Goal: Task Accomplishment & Management: Manage account settings

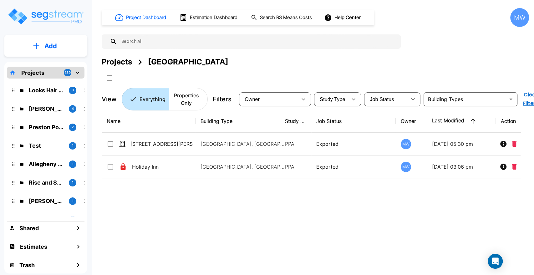
click at [55, 88] on p "Looks Hair Salon" at bounding box center [46, 90] width 35 height 8
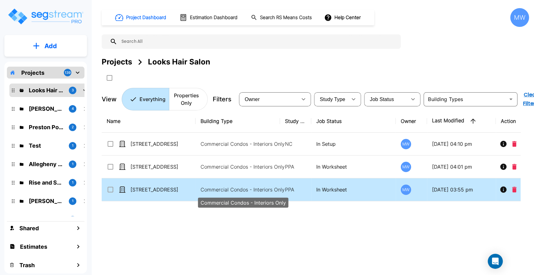
click at [254, 187] on p "Commercial Condos - Interiors Only" at bounding box center [243, 190] width 84 height 8
checkbox input "true"
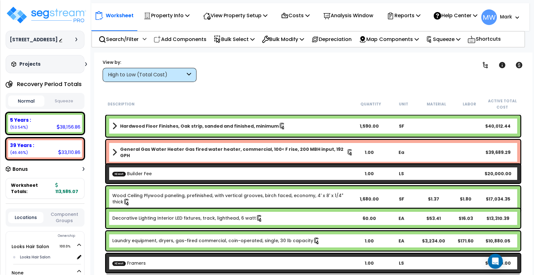
click at [176, 70] on div "High to Low (Total Cost)" at bounding box center [150, 75] width 94 height 14
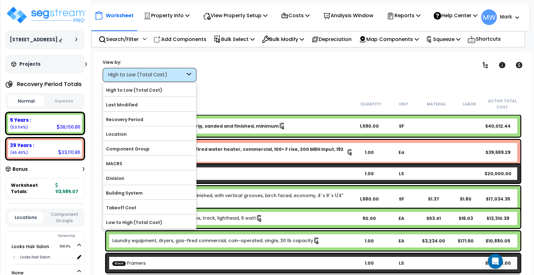
click at [230, 74] on div "Clear Filters" at bounding box center [335, 70] width 262 height 23
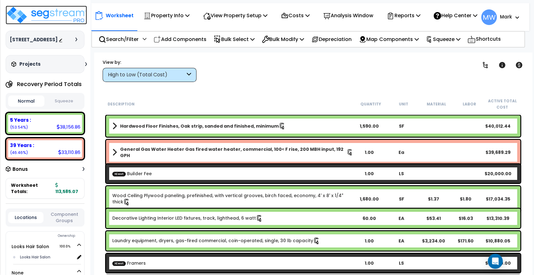
click at [39, 13] on img at bounding box center [46, 15] width 81 height 19
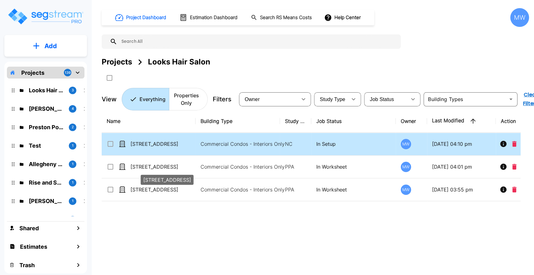
click at [248, 144] on p "Commercial Condos - Interiors Only" at bounding box center [243, 144] width 84 height 8
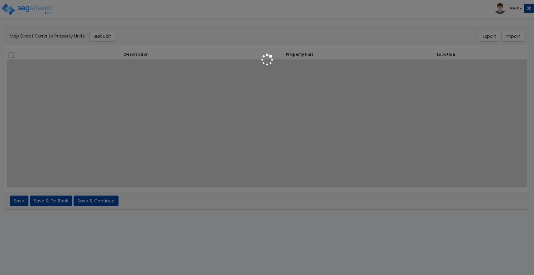
select select
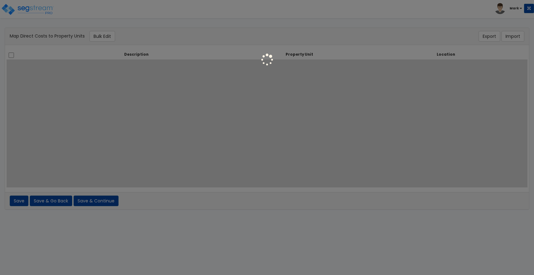
select select
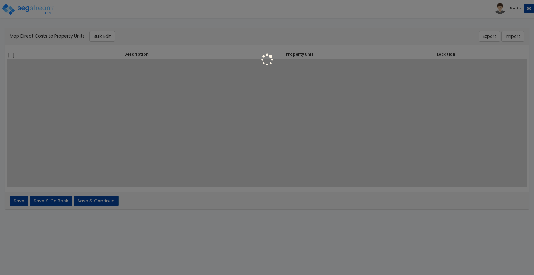
select select
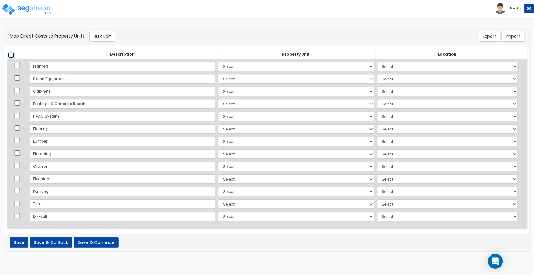
click at [12, 54] on input "checkbox" at bounding box center [11, 55] width 6 height 5
checkbox input "true"
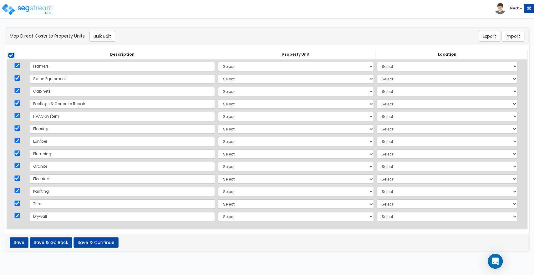
checkbox input "true"
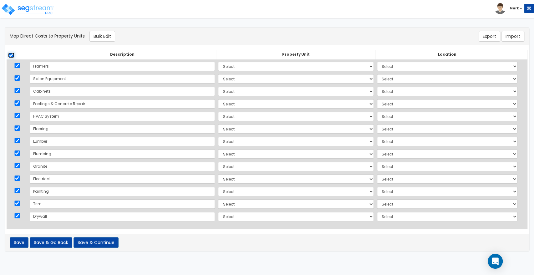
checkbox input "true"
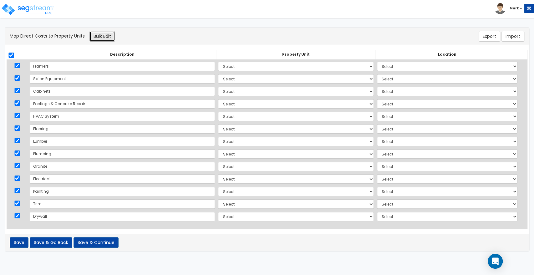
click at [95, 33] on button "Bulk Edit" at bounding box center [102, 36] width 26 height 11
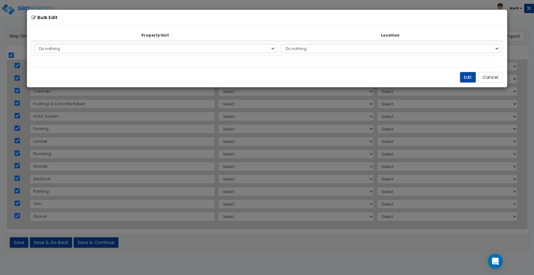
click at [114, 54] on td "Do nothing Looks Hair Salon Add Additional Property Unit" at bounding box center [155, 48] width 247 height 15
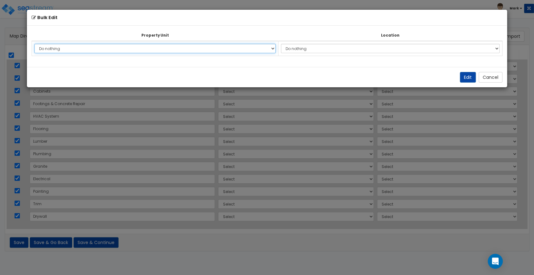
click at [112, 49] on select "Do nothing Looks Hair Salon Add Additional Property Unit" at bounding box center [154, 48] width 241 height 9
select select "162796"
click at [34, 44] on select "Do nothing Looks Hair Salon Add Additional Property Unit" at bounding box center [154, 48] width 241 height 9
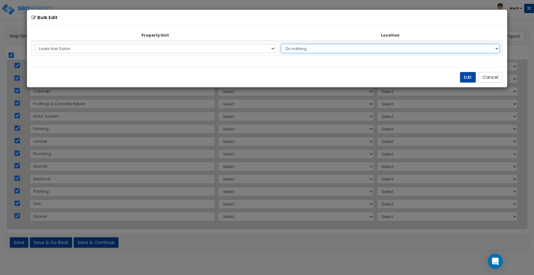
click at [304, 52] on select "Do nothing Add Additional Location Building Building Interior Looks Hair Salon" at bounding box center [390, 48] width 219 height 9
select select "31406"
click at [283, 44] on select "Do nothing Add Additional Location Building Building Interior Looks Hair Salon" at bounding box center [390, 48] width 219 height 9
click at [326, 49] on select "Do nothing Add Additional Location Building Building Interior Looks Hair Salon" at bounding box center [390, 48] width 219 height 9
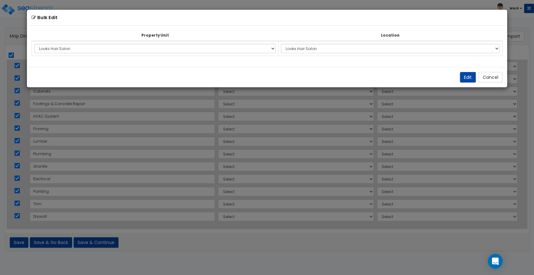
click at [360, 124] on div "Bulk Edit Property Unit Location Do nothing Looks Hair Salon Add Additional Pro…" at bounding box center [267, 137] width 534 height 275
click at [468, 75] on button "Edit" at bounding box center [468, 77] width 16 height 11
select select "162796"
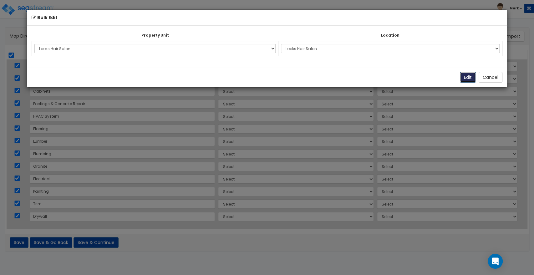
select select "162796"
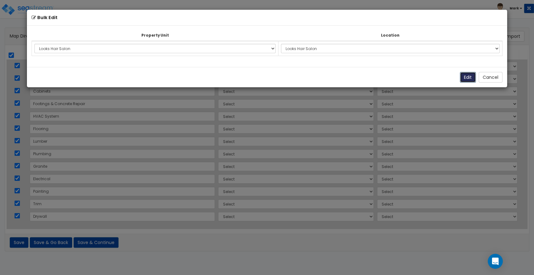
select select "162796"
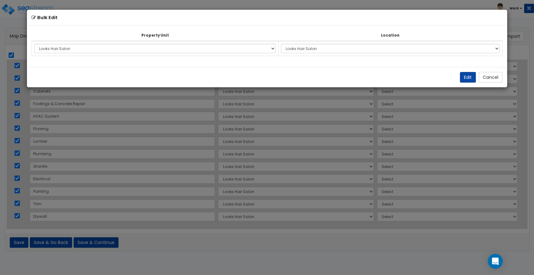
select select "31406"
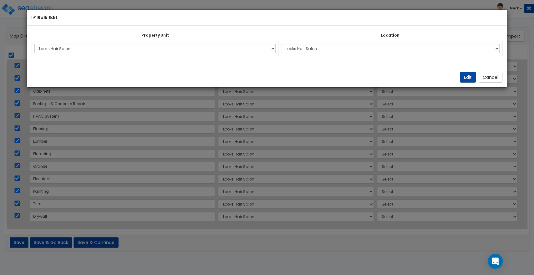
select select "31406"
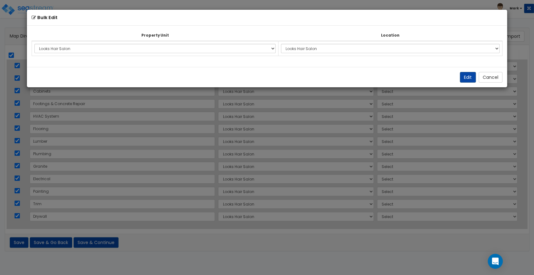
select select "31406"
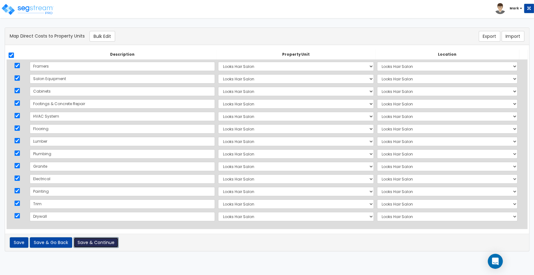
click at [93, 245] on button "Save & Continue" at bounding box center [96, 242] width 45 height 11
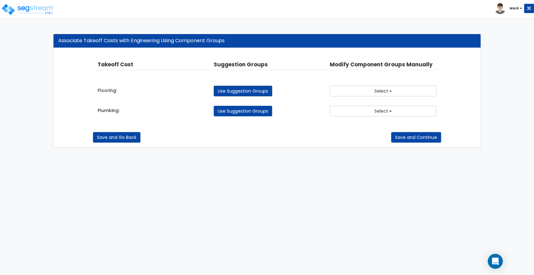
click at [252, 94] on link "Use Suggestion Groups" at bounding box center [243, 91] width 59 height 11
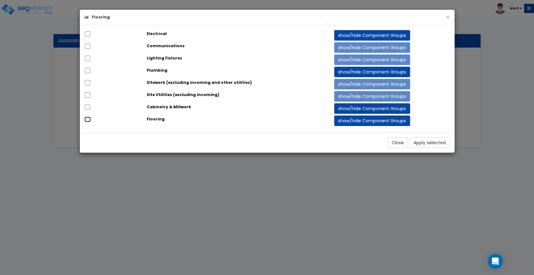
click at [85, 119] on input "checkbox" at bounding box center [87, 119] width 6 height 5
click at [444, 144] on button "Apply selected" at bounding box center [430, 142] width 40 height 11
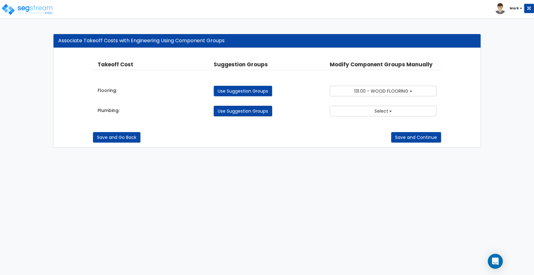
click at [238, 111] on link "Use Suggestion Groups" at bounding box center [243, 111] width 59 height 11
checkbox input "false"
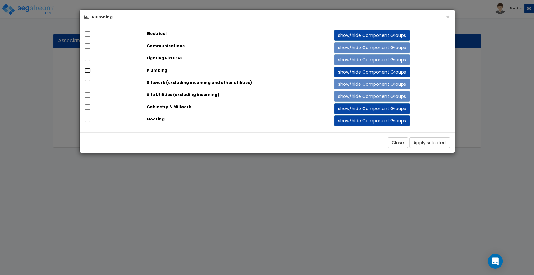
click at [88, 68] on input "checkbox" at bounding box center [87, 70] width 6 height 5
checkbox input "true"
click at [428, 140] on button "Apply selected" at bounding box center [430, 142] width 40 height 11
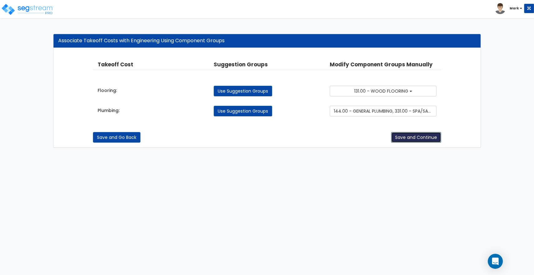
click at [414, 139] on button "Save and Continue" at bounding box center [416, 137] width 50 height 11
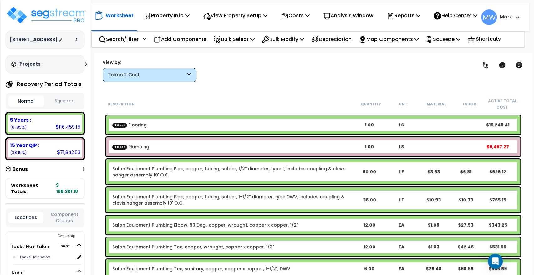
scroll to position [2, 0]
click at [190, 12] on p "View Property Setup" at bounding box center [167, 15] width 46 height 8
click at [290, 17] on p "Costs" at bounding box center [295, 15] width 29 height 8
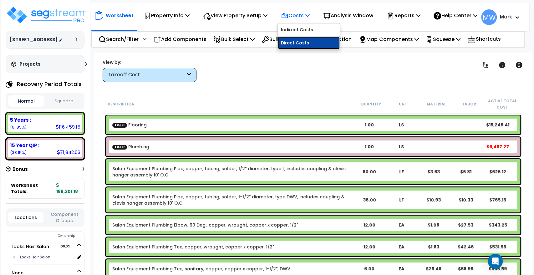
click at [286, 46] on link "Direct Costs" at bounding box center [309, 43] width 62 height 13
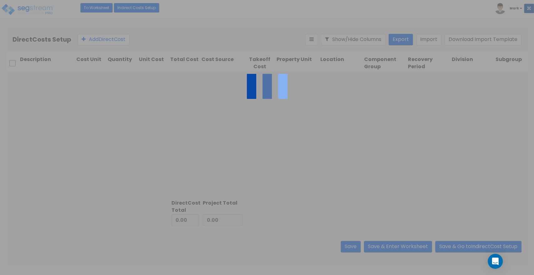
type input "32,967.35"
type input "155,333.83"
type input "188,301.18"
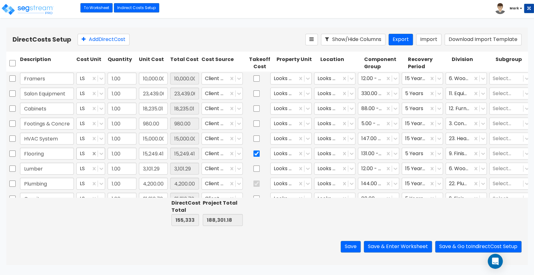
type input "1.00"
type input "10,000.00"
type input "1.00"
type input "23,439.06"
type input "1.00"
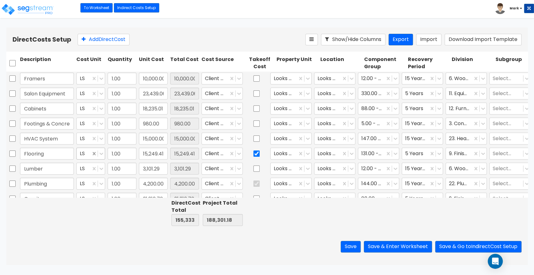
type input "18,235.01"
type input "1.00"
type input "980.00"
type input "1.00"
type input "15,000.00"
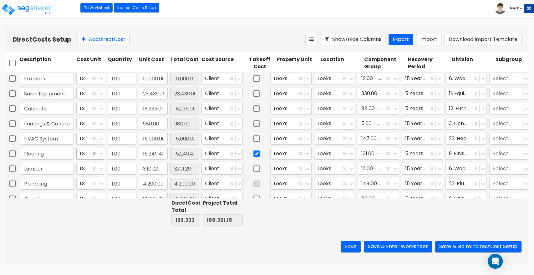
type input "1.00"
type input "15,249.41"
type input "1.00"
type input "3,101.29"
type input "1.00"
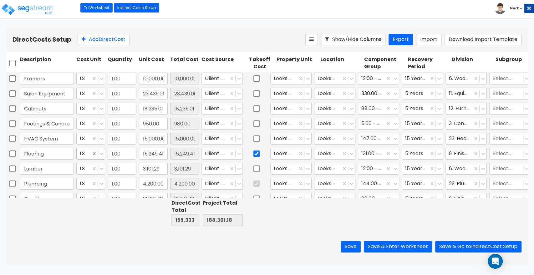
type input "4,200.00"
type input "1.00"
type input "21,216.70"
type input "1.00"
type input "28,472.36"
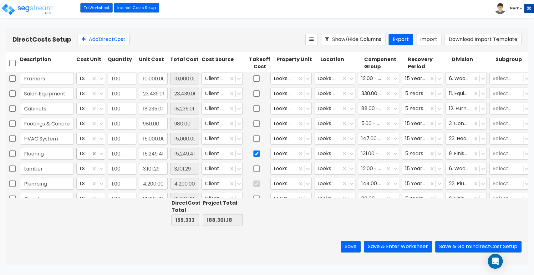
type input "1.00"
type input "6,400.00"
type input "1.00"
type input "4,540.00"
type input "1.00"
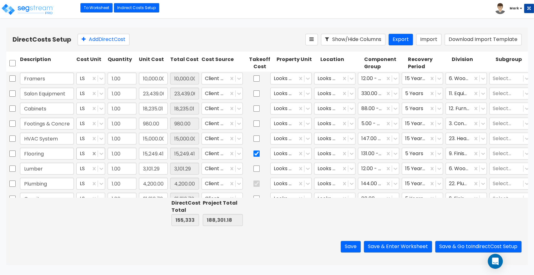
type input "4,500.00"
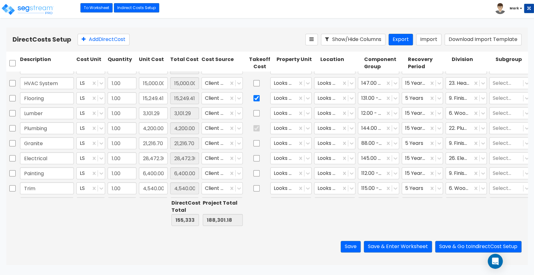
scroll to position [65, 0]
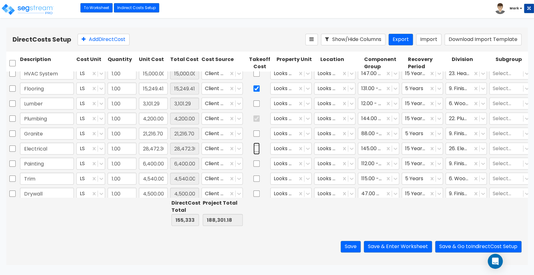
click at [256, 147] on input "checkbox" at bounding box center [256, 149] width 6 height 12
checkbox input "true"
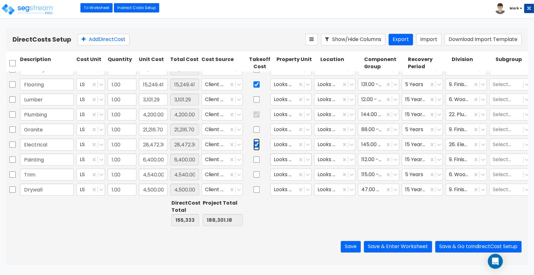
type input "1.00"
type input "18,235.01"
click at [411, 249] on button "Save & Enter Worksheet" at bounding box center [398, 247] width 68 height 12
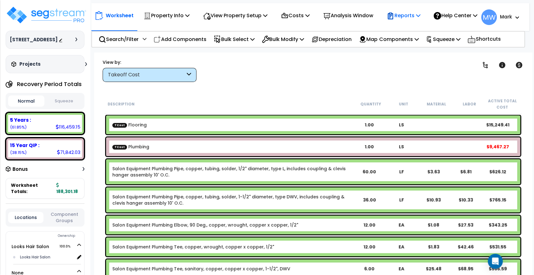
click at [399, 19] on p "Reports" at bounding box center [403, 15] width 33 height 8
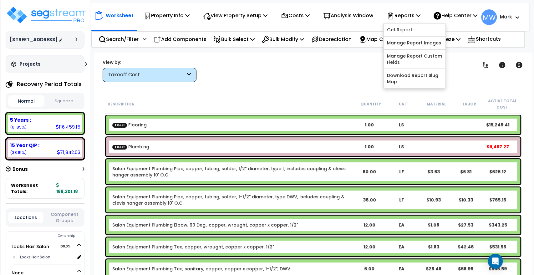
click at [346, 79] on div "Clear Filters" at bounding box center [335, 70] width 262 height 23
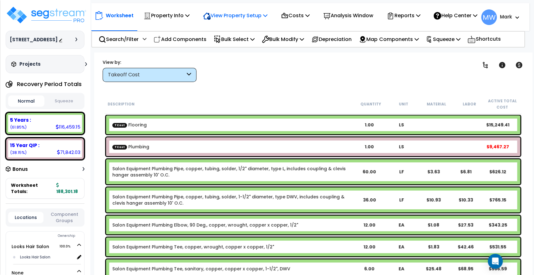
click at [190, 20] on p "View Property Setup" at bounding box center [167, 15] width 46 height 8
click at [223, 45] on link "View Questionnaire" at bounding box center [231, 43] width 62 height 13
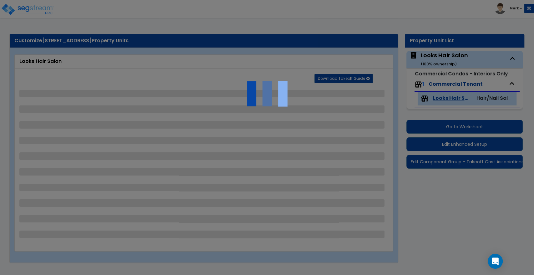
select select "1"
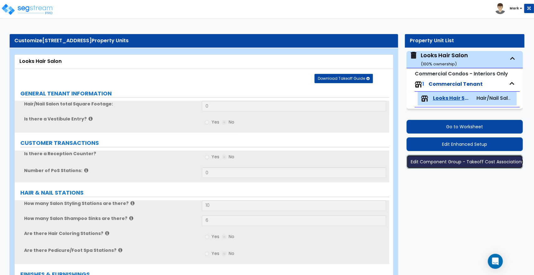
click at [445, 167] on button "Edit Component Group - Takeoff Cost Associations" at bounding box center [464, 162] width 116 height 14
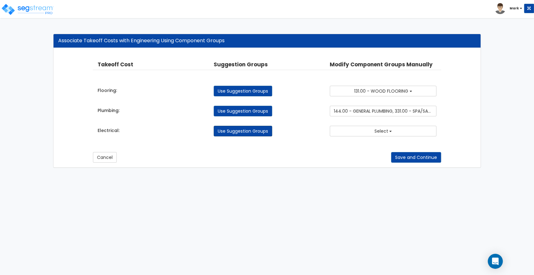
click at [251, 134] on link "Use Suggestion Groups" at bounding box center [243, 131] width 59 height 11
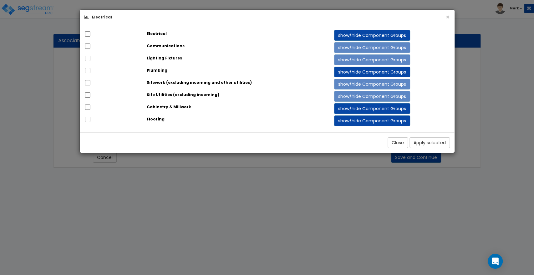
click at [83, 32] on div at bounding box center [111, 34] width 63 height 9
click at [87, 34] on input "checkbox" at bounding box center [87, 33] width 6 height 5
checkbox input "true"
click at [424, 140] on button "Apply selected" at bounding box center [430, 142] width 40 height 11
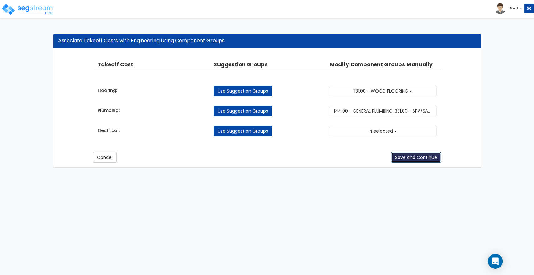
click at [425, 156] on button "Save and Continue" at bounding box center [416, 157] width 50 height 11
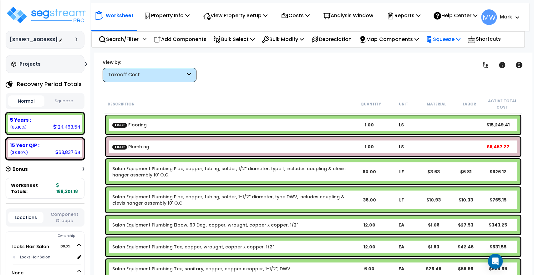
click at [453, 43] on p "Squeeze" at bounding box center [443, 39] width 34 height 8
click at [447, 54] on link "Squeeze" at bounding box center [454, 53] width 62 height 13
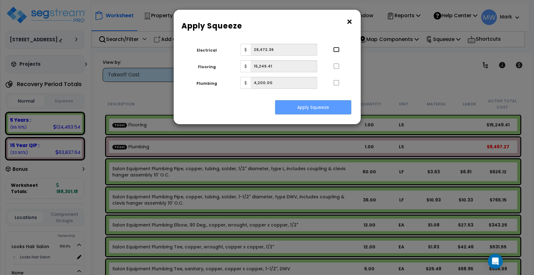
click at [337, 49] on input "..." at bounding box center [336, 49] width 6 height 5
checkbox input "true"
click at [333, 66] on input "..." at bounding box center [336, 66] width 6 height 5
checkbox input "true"
click at [335, 81] on input "..." at bounding box center [336, 82] width 6 height 5
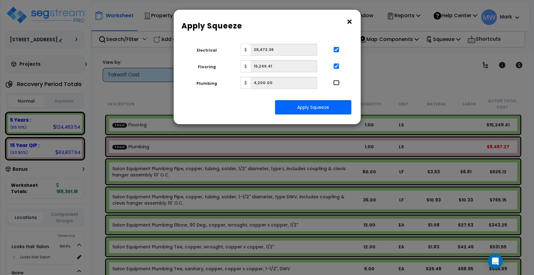
checkbox input "true"
click at [334, 64] on input "..." at bounding box center [336, 66] width 6 height 5
checkbox input "false"
click at [322, 110] on button "Apply Squeeze" at bounding box center [313, 107] width 76 height 14
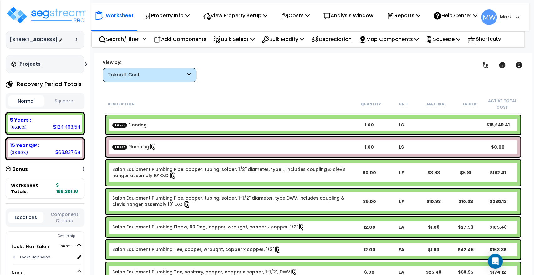
click at [147, 74] on div "Takeoff Cost" at bounding box center [146, 74] width 77 height 7
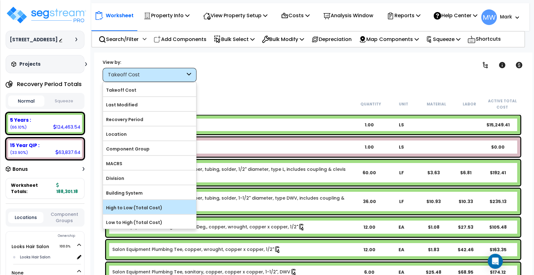
click at [143, 209] on label "High to Low (Total Cost)" at bounding box center [149, 207] width 93 height 9
click at [0, 0] on input "High to Low (Total Cost)" at bounding box center [0, 0] width 0 height 0
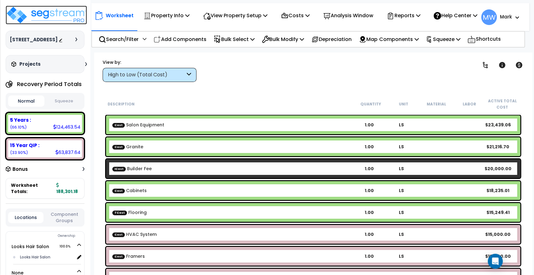
click at [23, 15] on img at bounding box center [46, 15] width 81 height 19
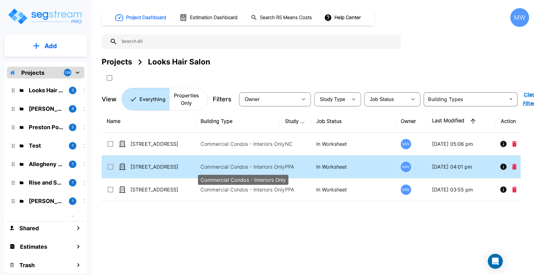
click at [225, 169] on p "Commercial Condos - Interiors Only" at bounding box center [243, 167] width 84 height 8
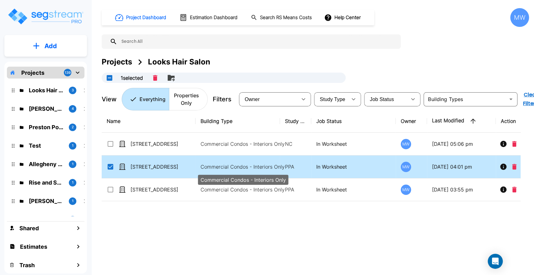
checkbox input "true"
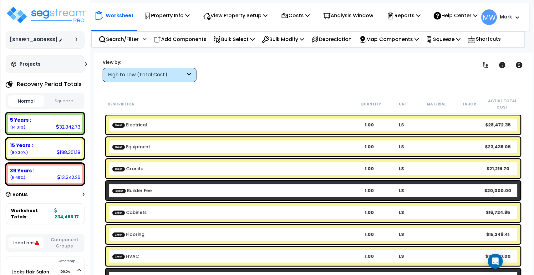
click at [78, 38] on div at bounding box center [77, 40] width 5 height 4
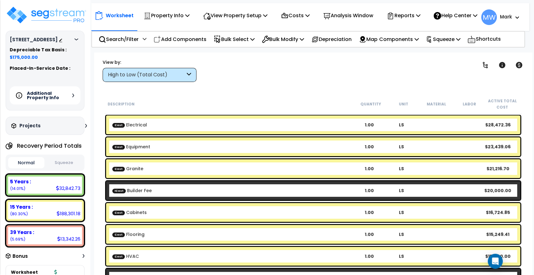
click at [58, 94] on h5 "Additional Property Info" at bounding box center [49, 95] width 44 height 9
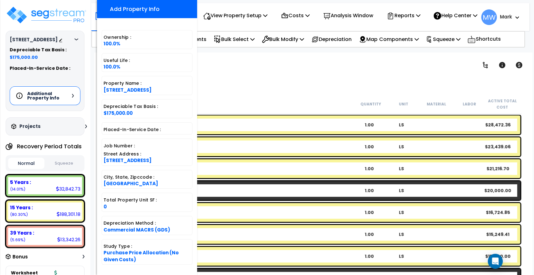
click at [232, 59] on div "Clear Filters" at bounding box center [335, 70] width 262 height 23
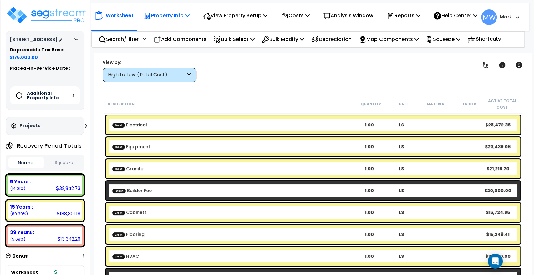
click at [170, 20] on p "Property Info" at bounding box center [167, 15] width 46 height 8
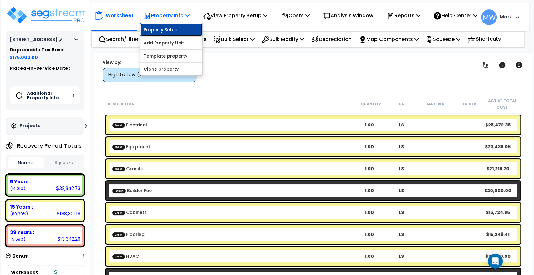
click at [183, 36] on link "Property Setup" at bounding box center [171, 29] width 62 height 13
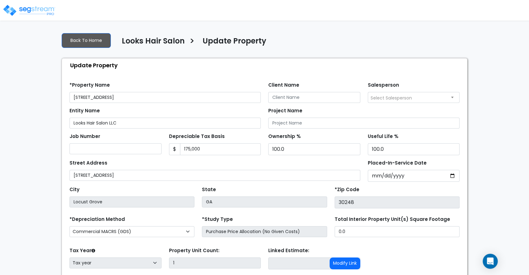
scroll to position [45, 0]
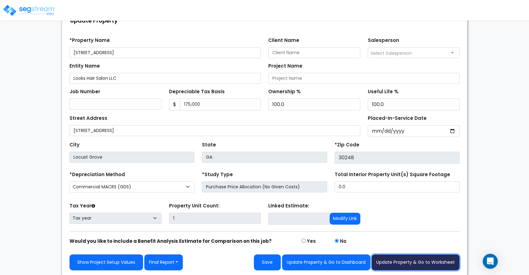
click at [383, 260] on button "Update Property & Go to Worksheet" at bounding box center [415, 262] width 88 height 16
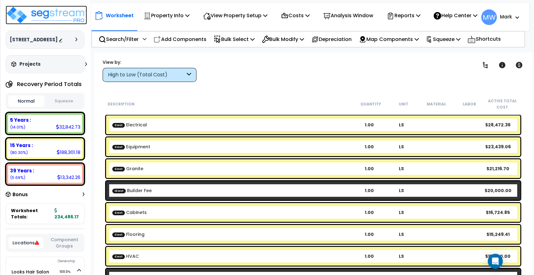
click at [27, 18] on img at bounding box center [46, 15] width 81 height 19
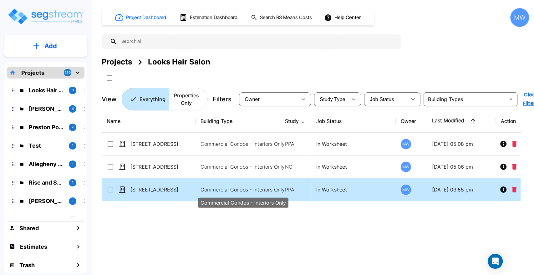
click at [215, 187] on p "Commercial Condos - Interiors Only" at bounding box center [243, 190] width 84 height 8
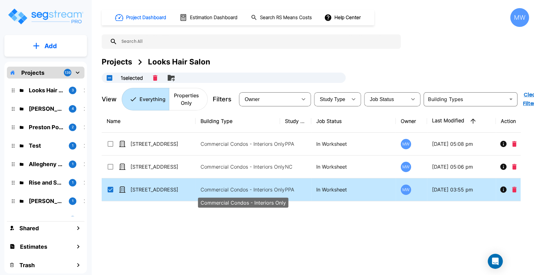
checkbox input "true"
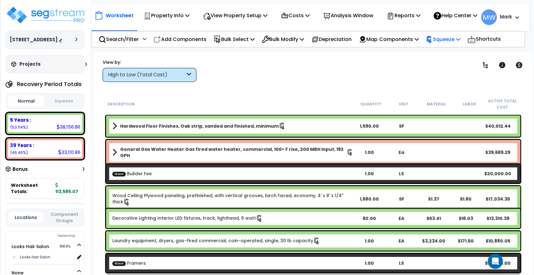
click at [456, 43] on p "Squeeze" at bounding box center [443, 39] width 34 height 8
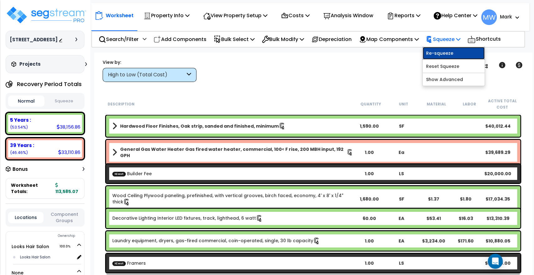
click at [442, 59] on link "Re-squeeze" at bounding box center [454, 53] width 62 height 13
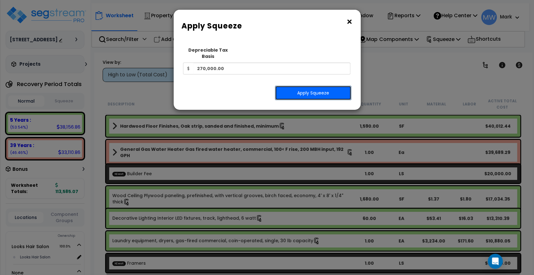
click at [318, 86] on button "Apply Squeeze" at bounding box center [313, 93] width 76 height 14
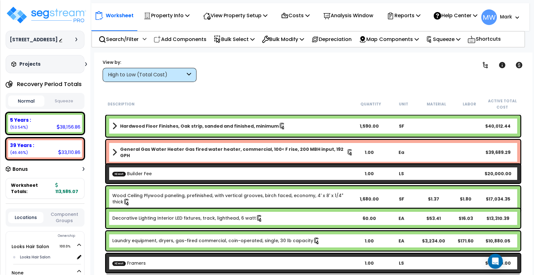
scroll to position [27, 0]
click at [64, 94] on div "Normal Squeeze" at bounding box center [45, 101] width 79 height 16
click at [56, 102] on button "Squeeze" at bounding box center [64, 101] width 36 height 11
click at [30, 98] on button "Normal" at bounding box center [26, 101] width 36 height 11
click at [66, 100] on button "Squeeze" at bounding box center [64, 101] width 36 height 11
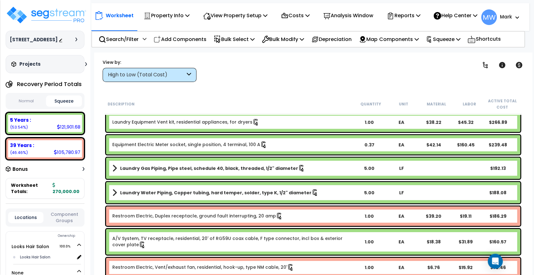
scroll to position [28, 0]
click at [287, 2] on div "Property Name DB Costs Setup Indirect Costs Direct Costs Costs Setup Rapid Take…" at bounding box center [267, 12] width 534 height 25
click at [284, 17] on icon at bounding box center [285, 16] width 8 height 8
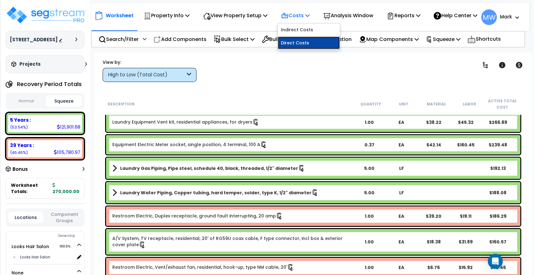
click at [293, 49] on link "Direct Costs" at bounding box center [309, 43] width 62 height 13
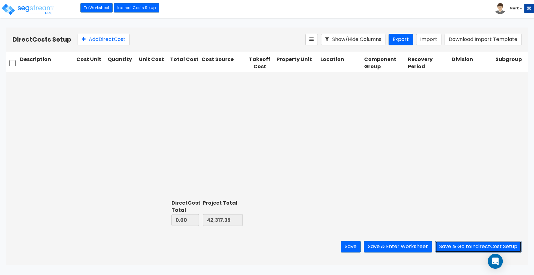
click at [451, 246] on button "Save & Go to Indirect Cost Setup" at bounding box center [478, 247] width 86 height 12
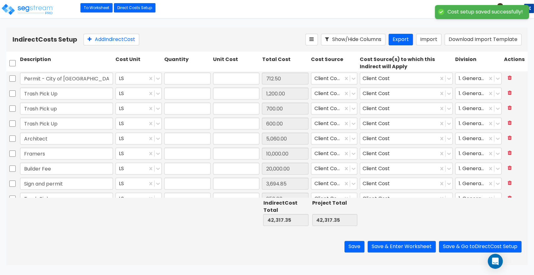
type input "1.00"
type input "712.50"
type input "1.00"
type input "1,200.00"
type input "1.00"
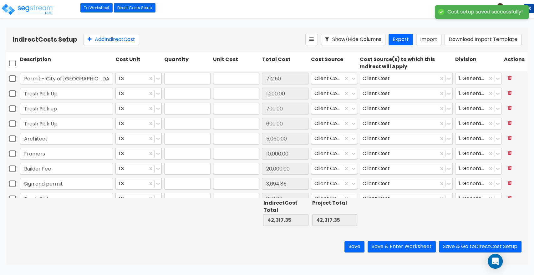
type input "700.00"
type input "1.00"
type input "600.00"
type input "1.00"
type input "5,060.00"
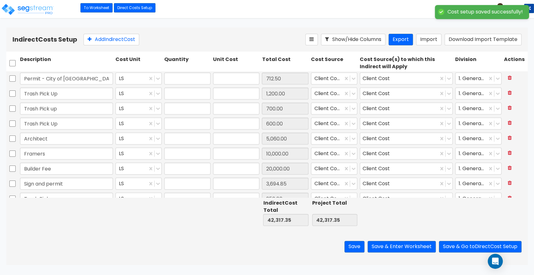
type input "1.00"
type input "10,000.00"
type input "1.00"
type input "20,000.00"
type input "1.00"
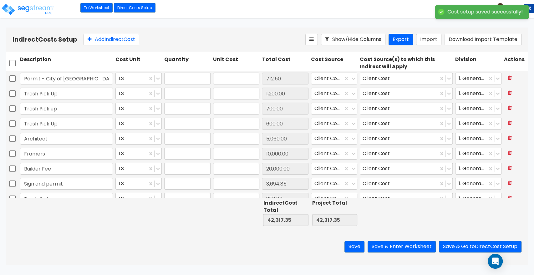
type input "3,694.85"
type input "1.00"
type input "350.00"
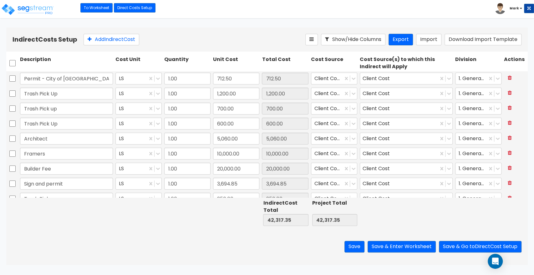
click at [16, 60] on div at bounding box center [12, 63] width 13 height 17
click at [12, 61] on input "checkbox" at bounding box center [12, 63] width 6 height 12
checkbox input "true"
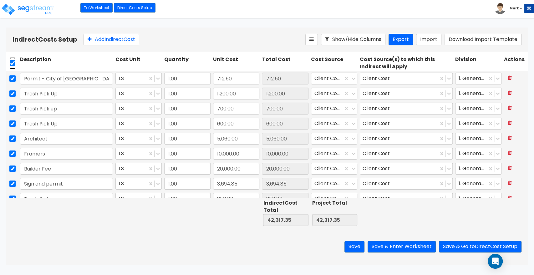
checkbox input "true"
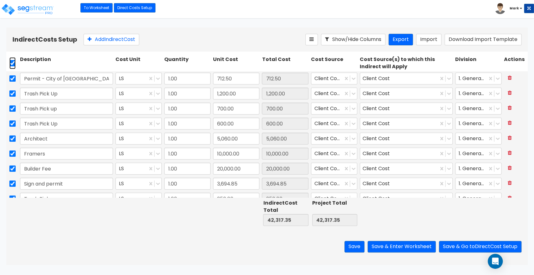
checkbox input "true"
click at [157, 40] on icon at bounding box center [154, 39] width 5 height 6
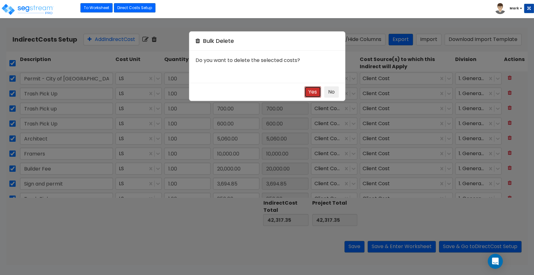
click at [313, 92] on button "Yes" at bounding box center [312, 92] width 17 height 12
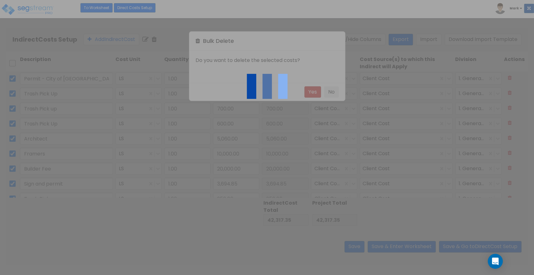
checkbox input "false"
type input "0.00"
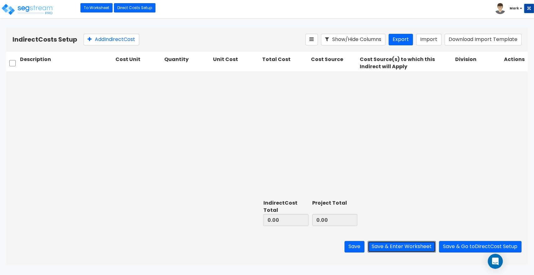
click at [429, 249] on button "Save & Enter Worksheet" at bounding box center [402, 247] width 68 height 12
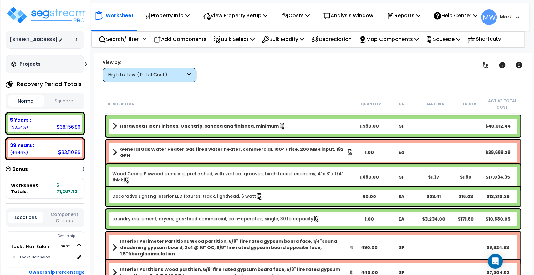
click at [73, 99] on button "Squeeze" at bounding box center [64, 101] width 36 height 11
click at [185, 76] on div "High to Low (Total Cost)" at bounding box center [146, 74] width 77 height 7
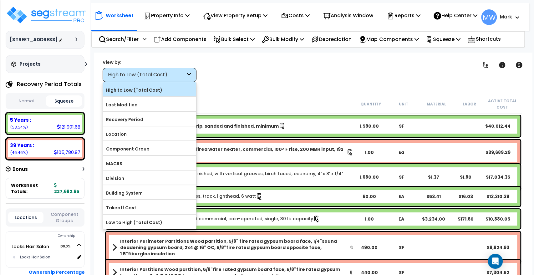
click at [153, 89] on label "High to Low (Total Cost)" at bounding box center [149, 89] width 93 height 9
click at [0, 0] on input "High to Low (Total Cost)" at bounding box center [0, 0] width 0 height 0
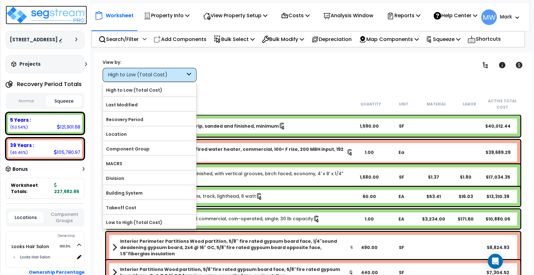
click at [36, 15] on img at bounding box center [46, 15] width 81 height 19
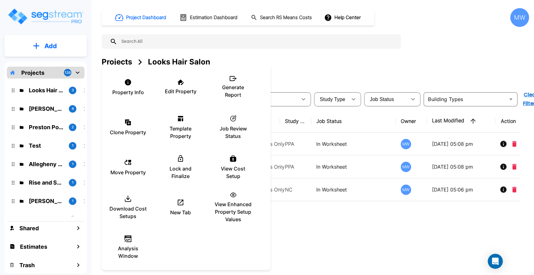
drag, startPoint x: 226, startPoint y: 169, endPoint x: 306, endPoint y: 160, distance: 81.0
click at [290, 171] on div "Property Info Edit Property Generate Report Clone Property Template Property ic…" at bounding box center [267, 137] width 534 height 275
click at [290, 171] on div at bounding box center [267, 137] width 534 height 275
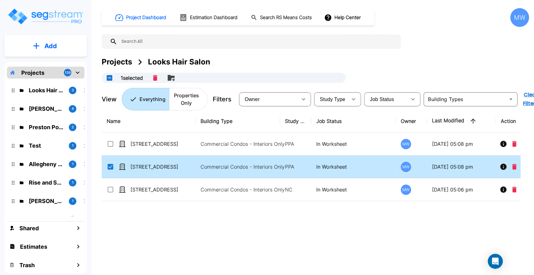
click at [306, 160] on div at bounding box center [267, 137] width 534 height 275
click at [272, 172] on td "Commercial Condos - Interiors Only" at bounding box center [238, 167] width 84 height 23
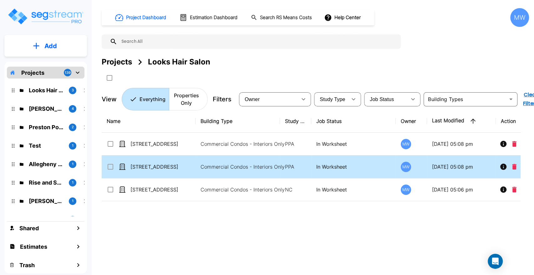
checkbox input "false"
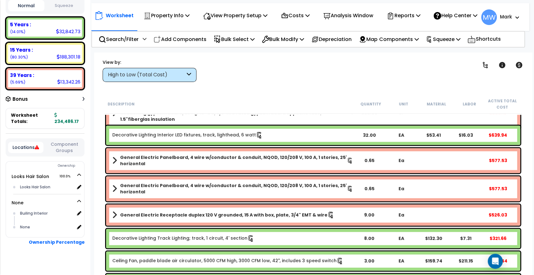
scroll to position [96, 0]
click at [285, 18] on p "Costs" at bounding box center [295, 15] width 29 height 8
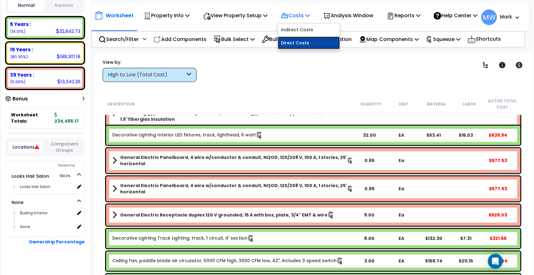
click at [288, 47] on link "Direct Costs" at bounding box center [309, 43] width 62 height 13
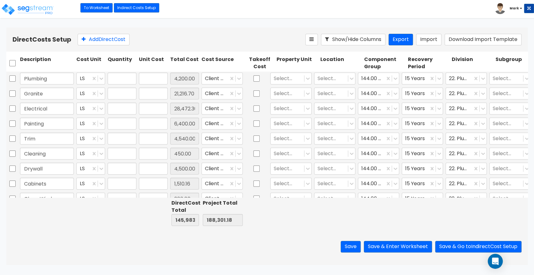
type input "1.00"
type input "4,200.00"
type input "1.00"
type input "21,216.70"
type input "1.00"
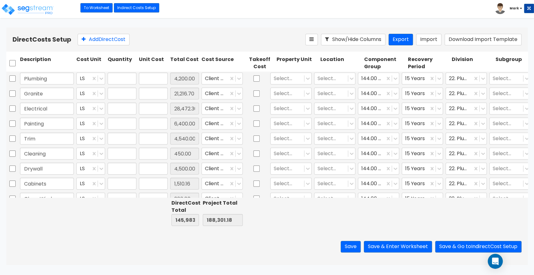
type input "28,472.36"
type input "1.00"
type input "6,400.00"
type input "1.00"
type input "4,540.00"
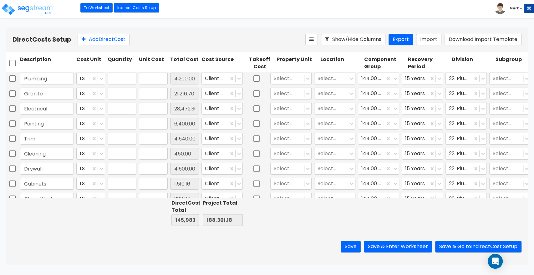
type input "1.00"
type input "450.00"
type input "1.00"
type input "4,500.00"
type input "1.00"
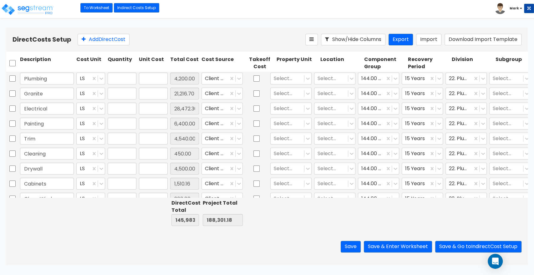
type input "1,510.16"
type input "1.00"
type input "200.00"
type input "1.00"
type input "16,724.85"
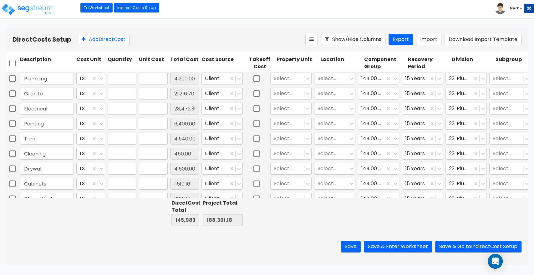
type input "1.00"
type input "980.00"
type input "1.00"
type input "15,000.00"
type input "1.00"
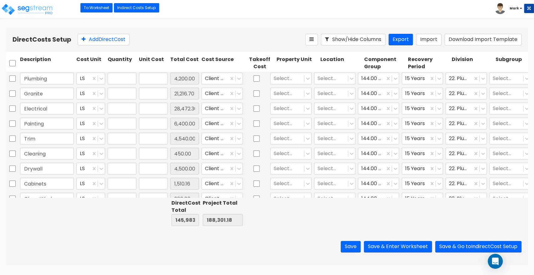
type input "15,249.41"
type input "1.00"
type input "3,101.29"
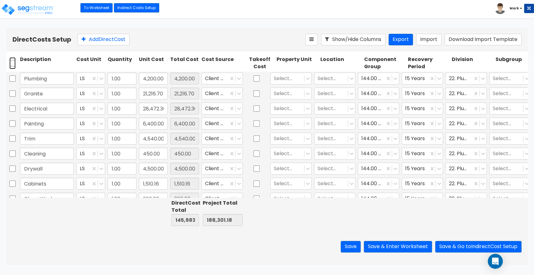
click at [13, 64] on input "checkbox" at bounding box center [12, 63] width 6 height 12
checkbox input "true"
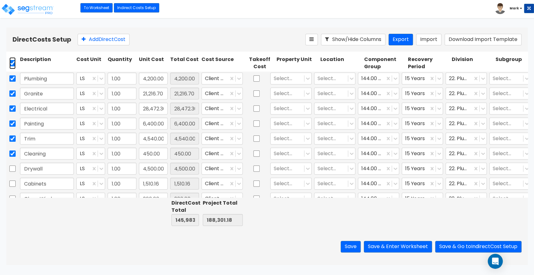
checkbox input "true"
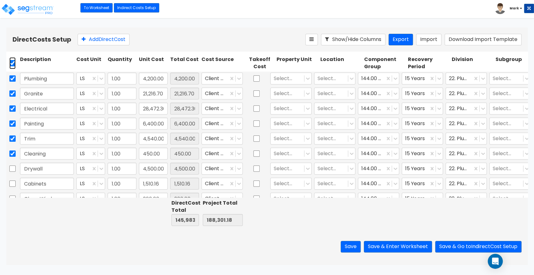
checkbox input "true"
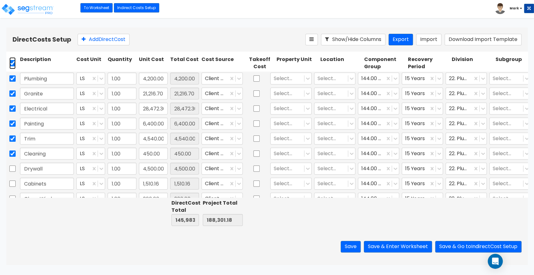
checkbox input "true"
click at [146, 39] on icon at bounding box center [144, 39] width 5 height 6
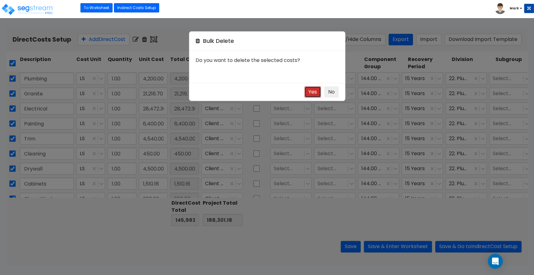
click at [307, 94] on button "Yes" at bounding box center [312, 92] width 17 height 12
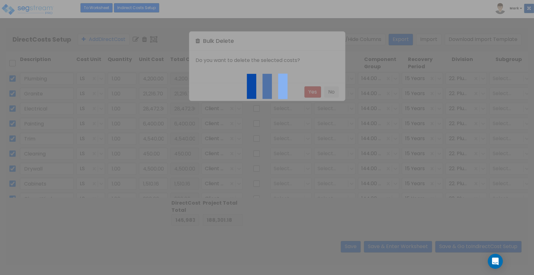
checkbox input "false"
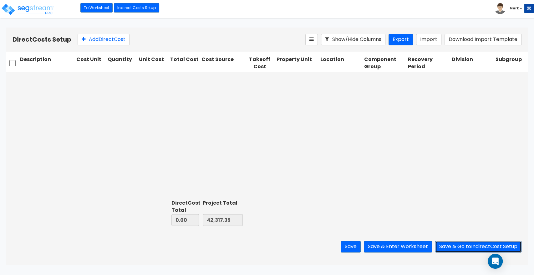
click at [455, 248] on button "Save & Go to Indirect Cost Setup" at bounding box center [478, 247] width 86 height 12
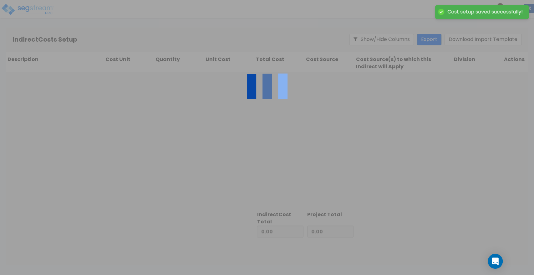
type input "42,317.35"
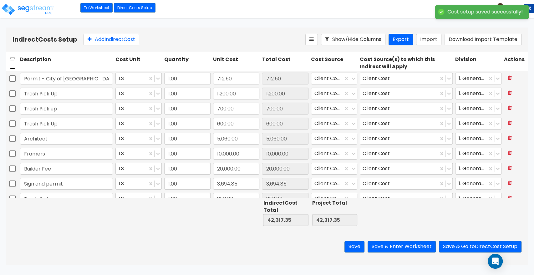
click at [12, 59] on input "checkbox" at bounding box center [12, 63] width 6 height 12
checkbox input "true"
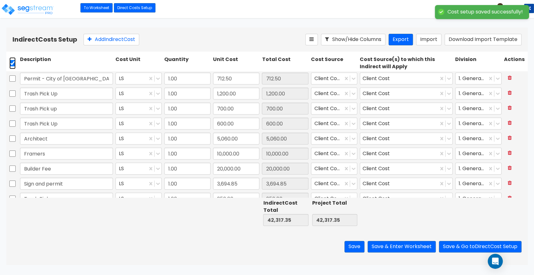
checkbox input "true"
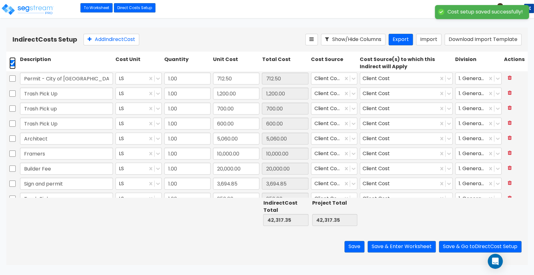
checkbox input "true"
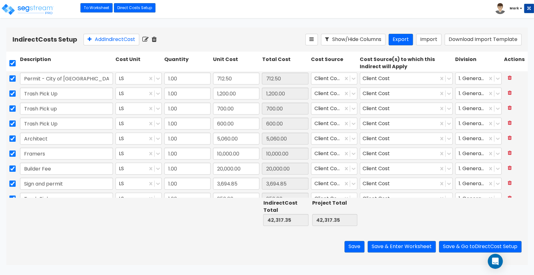
click at [157, 39] on icon at bounding box center [154, 39] width 5 height 6
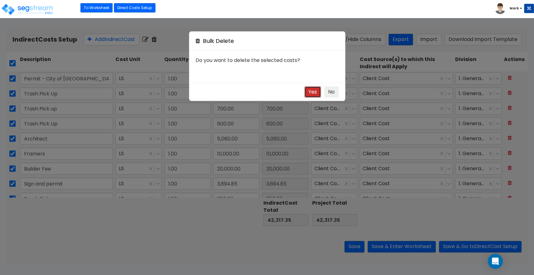
click at [310, 92] on button "Yes" at bounding box center [312, 92] width 17 height 12
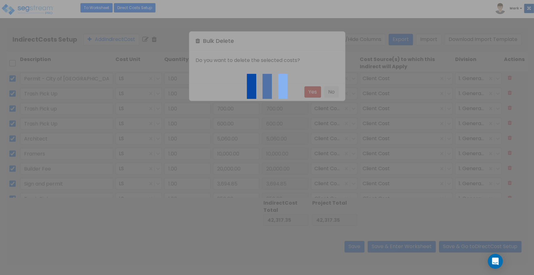
type input "0.00"
checkbox input "false"
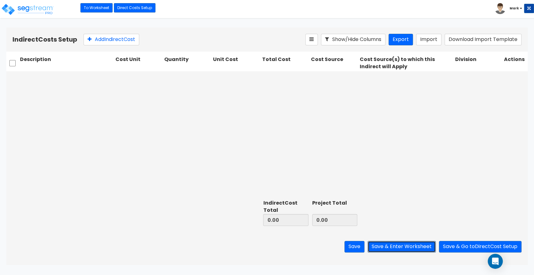
click at [420, 247] on button "Save & Enter Worksheet" at bounding box center [402, 247] width 68 height 12
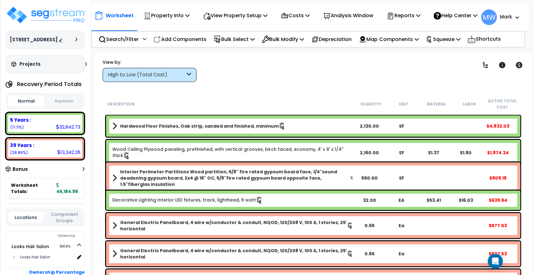
click at [62, 107] on div "Normal Squeeze" at bounding box center [45, 101] width 79 height 16
click at [60, 100] on button "Squeeze" at bounding box center [64, 101] width 36 height 11
click at [460, 43] on p "Squeeze" at bounding box center [443, 39] width 34 height 8
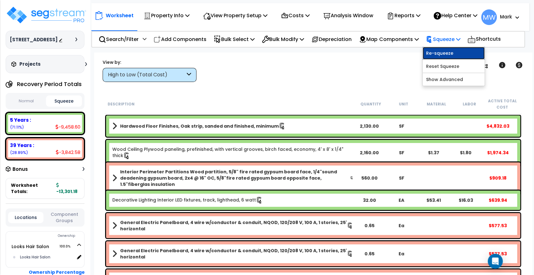
click at [446, 54] on link "Re-squeeze" at bounding box center [454, 53] width 62 height 13
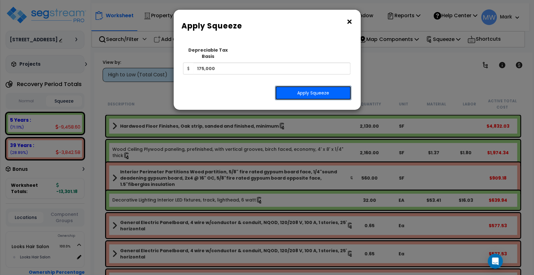
click at [330, 91] on button "Apply Squeeze" at bounding box center [313, 93] width 76 height 14
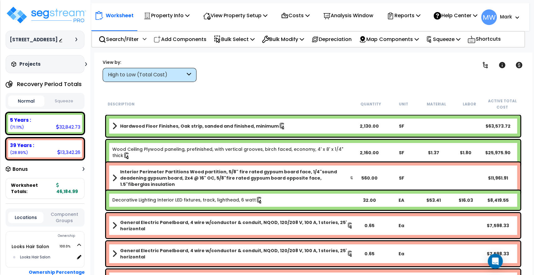
click at [78, 104] on button "Squeeze" at bounding box center [64, 101] width 36 height 11
click at [190, 8] on div "View Property Setup" at bounding box center [167, 15] width 46 height 15
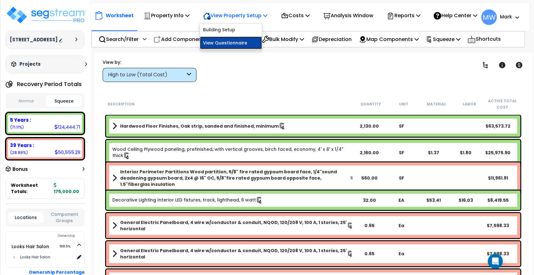
click at [227, 45] on link "View Questionnaire" at bounding box center [231, 43] width 62 height 13
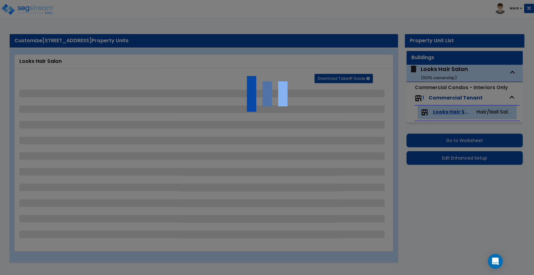
select select "1"
select select "2"
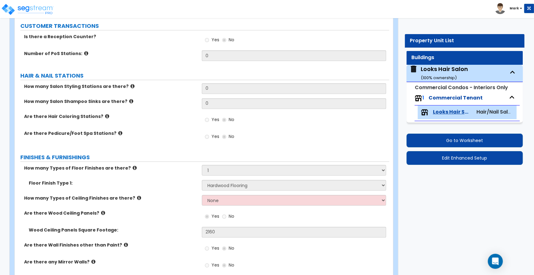
scroll to position [131, 0]
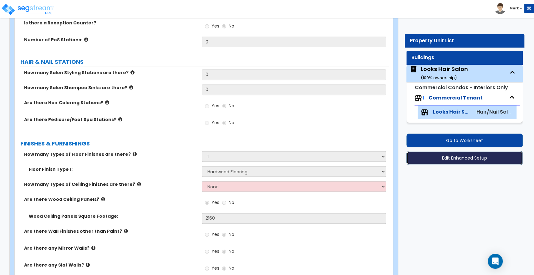
click at [455, 157] on button "Edit Enhanced Setup" at bounding box center [464, 158] width 116 height 14
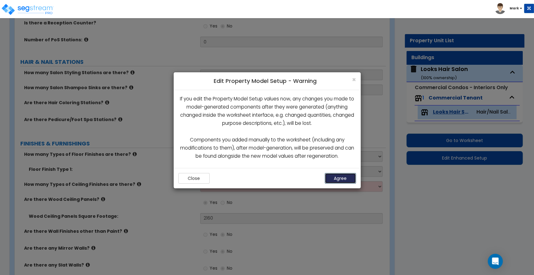
click at [340, 176] on button "Agree" at bounding box center [340, 178] width 31 height 11
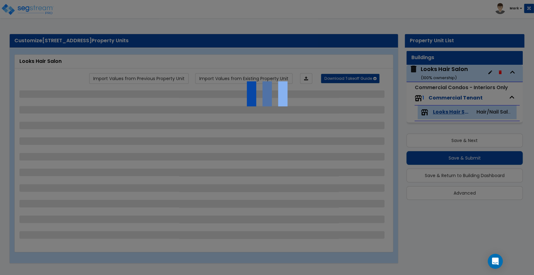
select select "1"
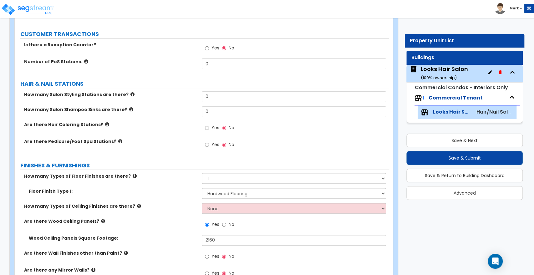
scroll to position [176, 0]
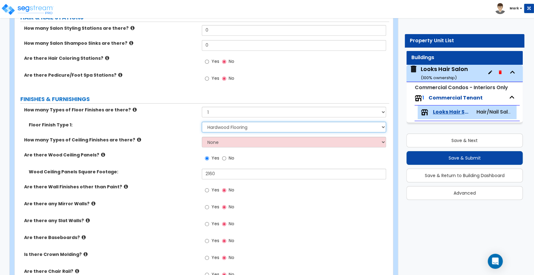
click at [266, 128] on select "None Tile Flooring Hardwood Flooring Resilient Laminate Flooring VCT Flooring S…" at bounding box center [294, 127] width 184 height 11
select select "0"
click at [202, 122] on select "None Tile Flooring Hardwood Flooring Resilient Laminate Flooring VCT Flooring S…" at bounding box center [294, 127] width 184 height 11
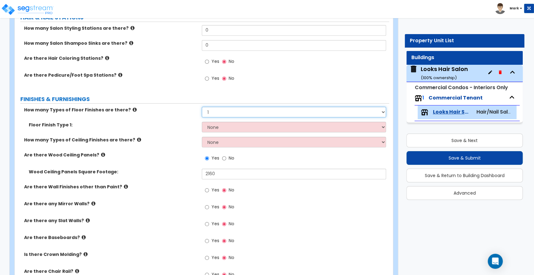
click at [233, 114] on select "None 1 2 3 4" at bounding box center [294, 112] width 184 height 11
select select "0"
click at [202, 107] on select "None 1 2 3 4" at bounding box center [294, 112] width 184 height 11
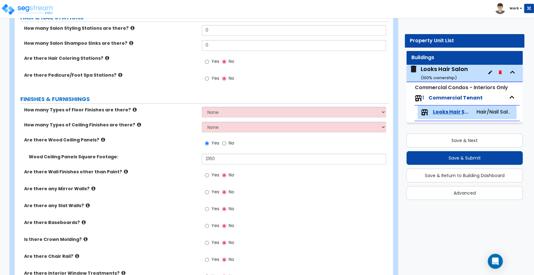
click at [427, 151] on div "Save & Next Save & Submit Save & Return to Building Dashboard Advanced" at bounding box center [464, 164] width 116 height 71
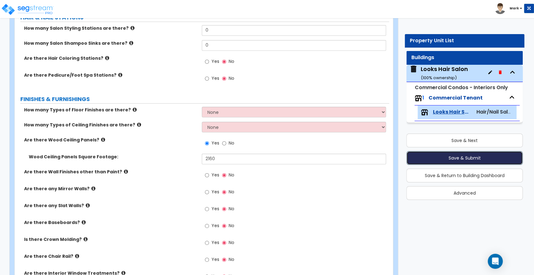
click at [423, 158] on button "Save & Submit" at bounding box center [464, 158] width 116 height 14
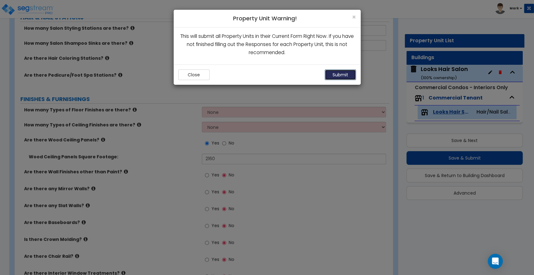
click at [336, 74] on button "Submit" at bounding box center [340, 74] width 31 height 11
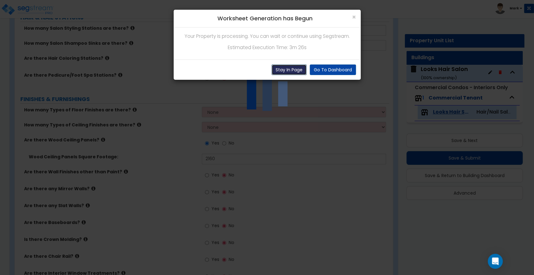
click at [293, 71] on button "Stay In Page" at bounding box center [289, 69] width 35 height 11
